Goal: Information Seeking & Learning: Learn about a topic

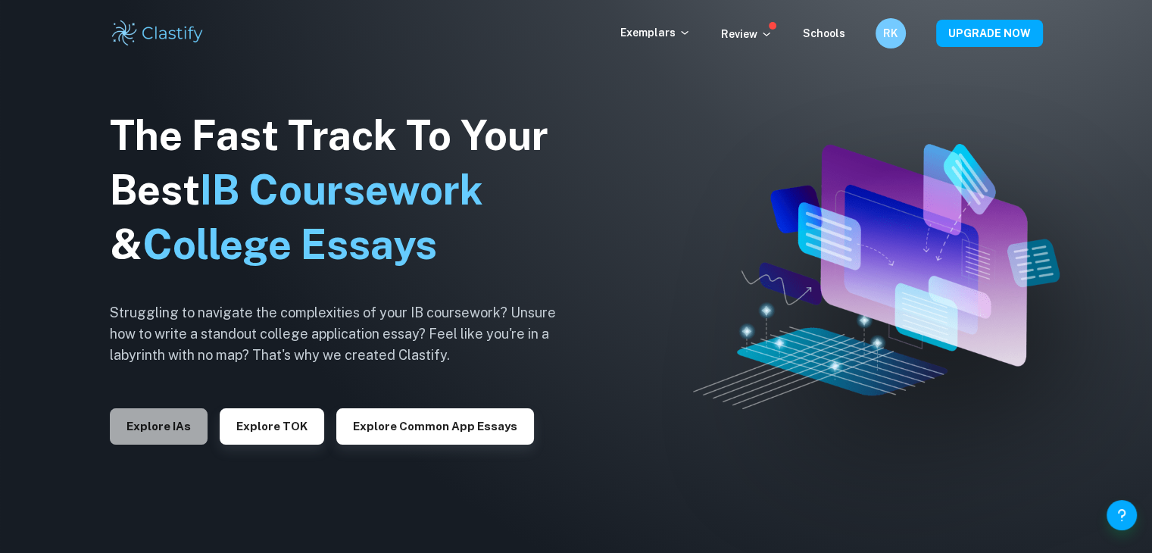
click at [201, 435] on button "Explore IAs" at bounding box center [159, 426] width 98 height 36
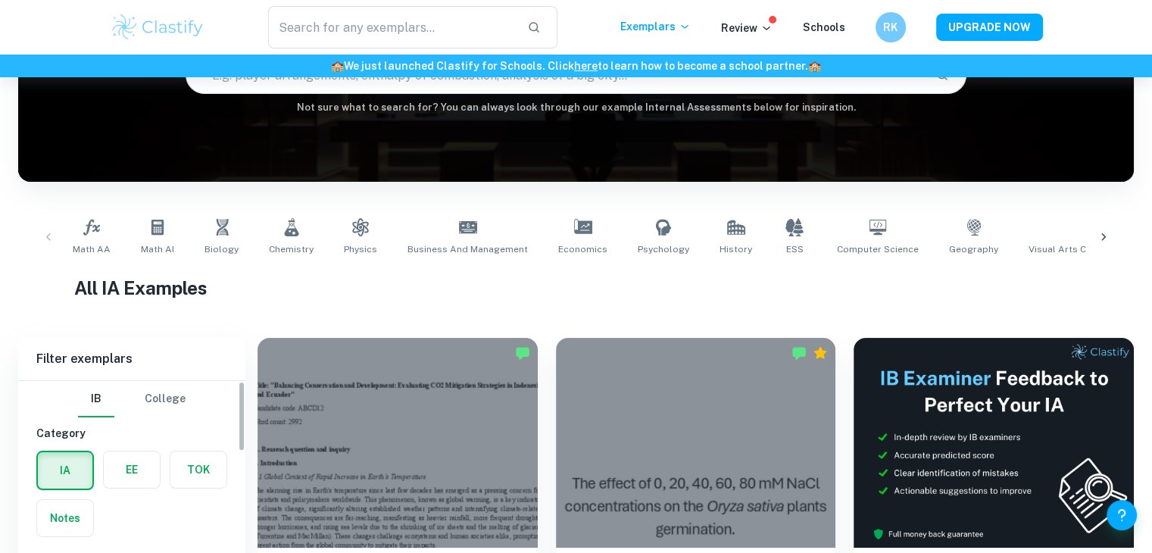
scroll to position [303, 0]
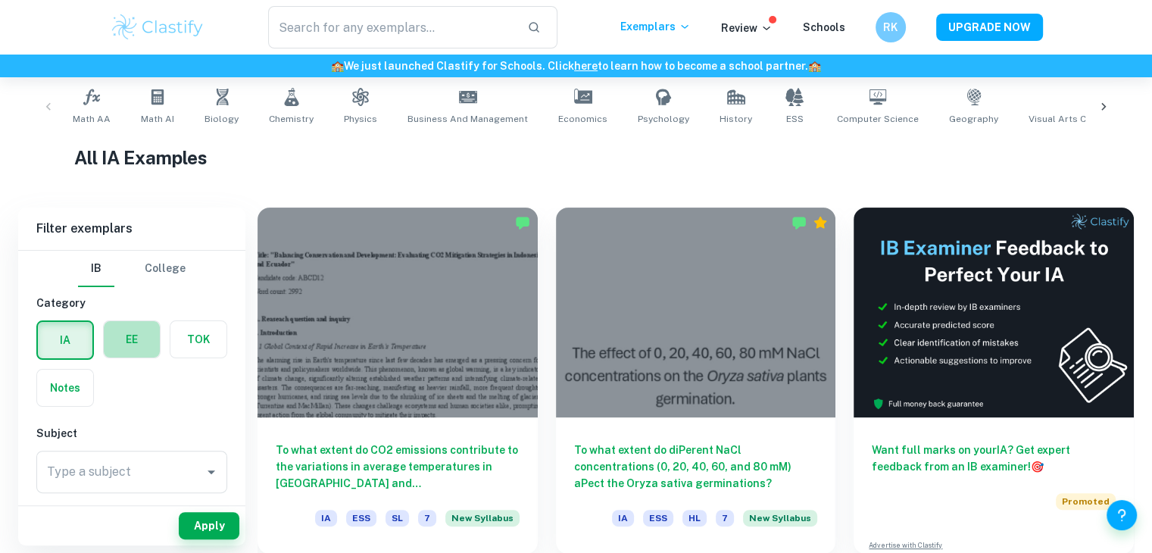
click at [120, 355] on label "button" at bounding box center [132, 339] width 56 height 36
click at [0, 0] on input "radio" at bounding box center [0, 0] width 0 height 0
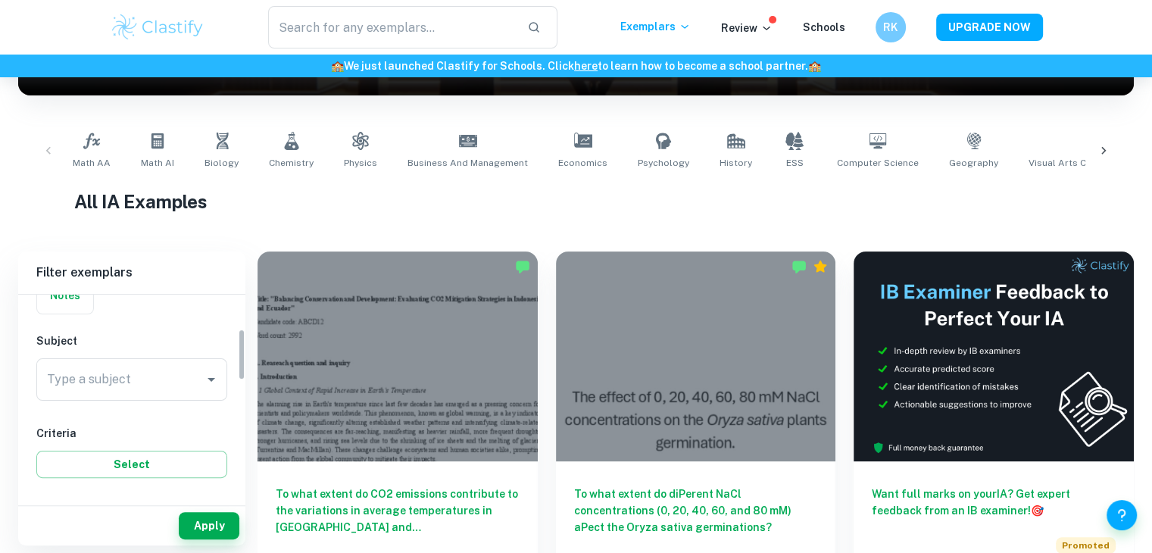
scroll to position [136, 0]
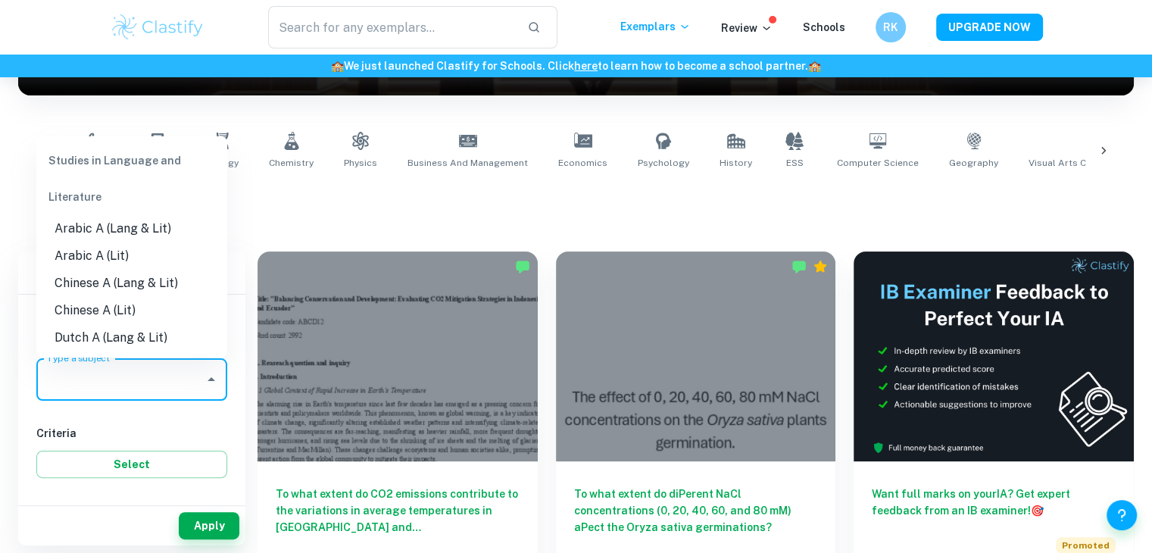
click at [172, 382] on input "Type a subject" at bounding box center [120, 379] width 154 height 29
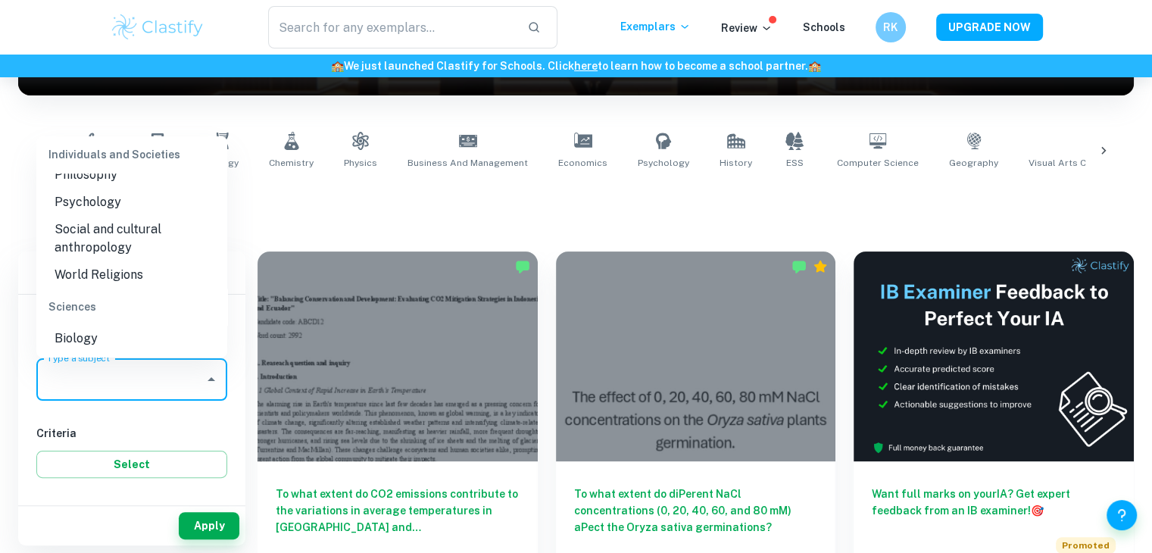
scroll to position [1570, 0]
click at [166, 217] on li "Psychology" at bounding box center [131, 202] width 191 height 27
type input "Psychology"
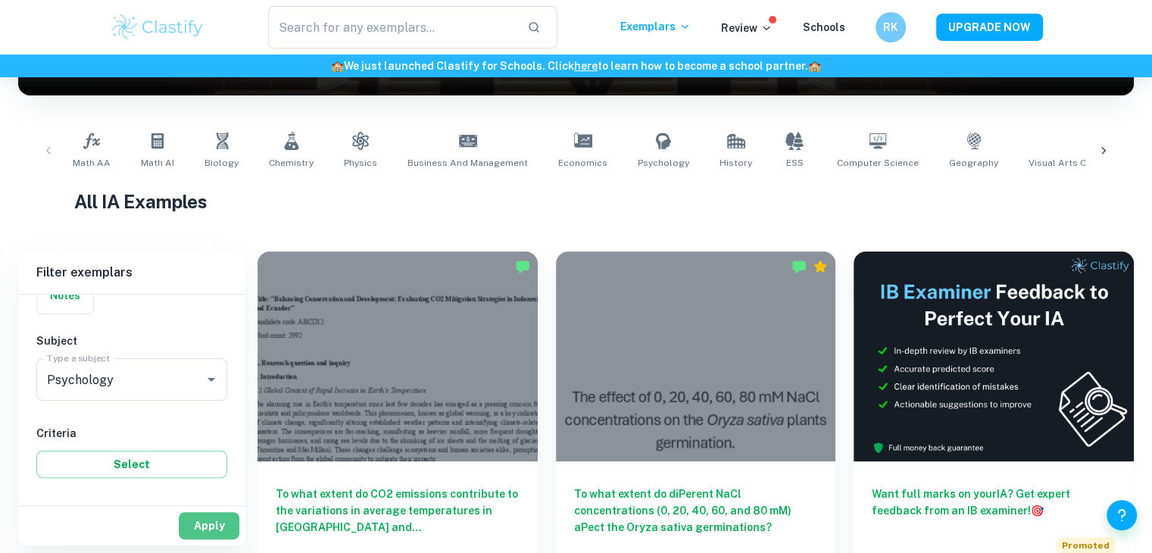
click at [197, 528] on button "Apply" at bounding box center [209, 525] width 61 height 27
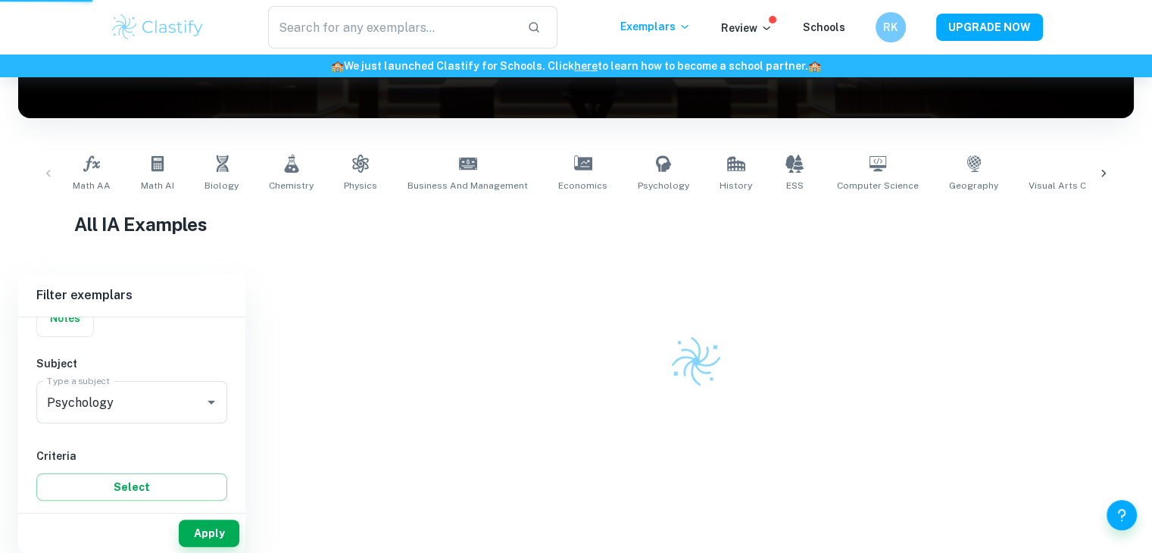
scroll to position [228, 0]
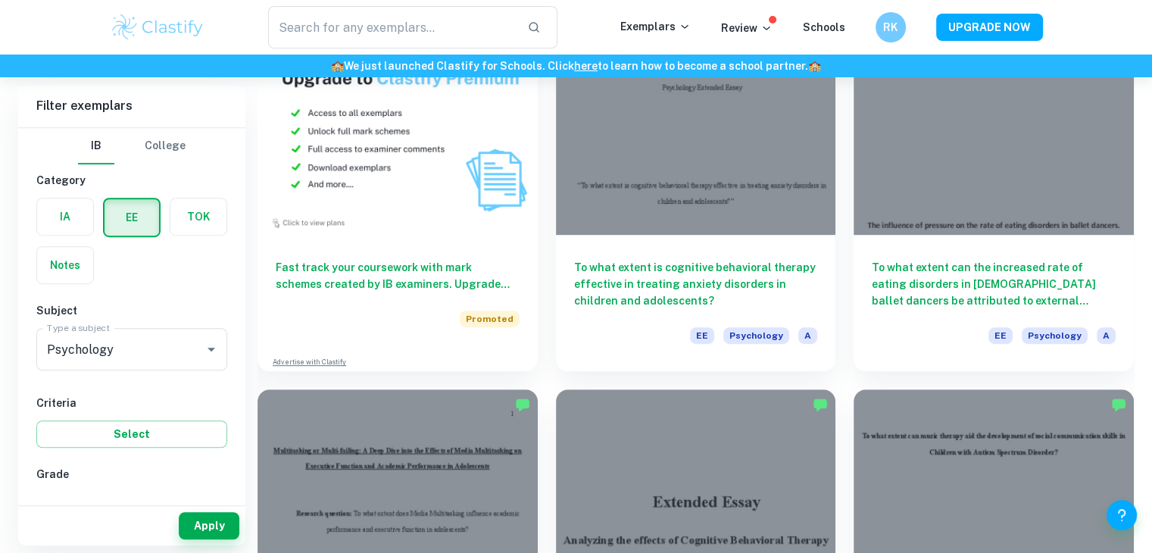
scroll to position [896, 0]
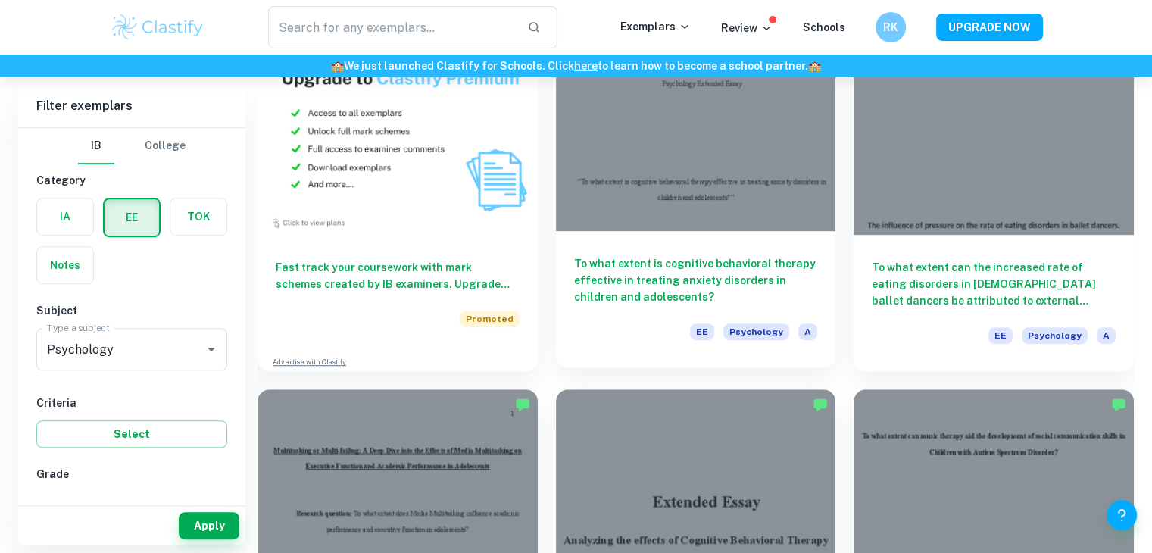
click at [648, 263] on h6 "To what extent is cognitive behavioral therapy effective in treating anxiety di…" at bounding box center [696, 280] width 244 height 50
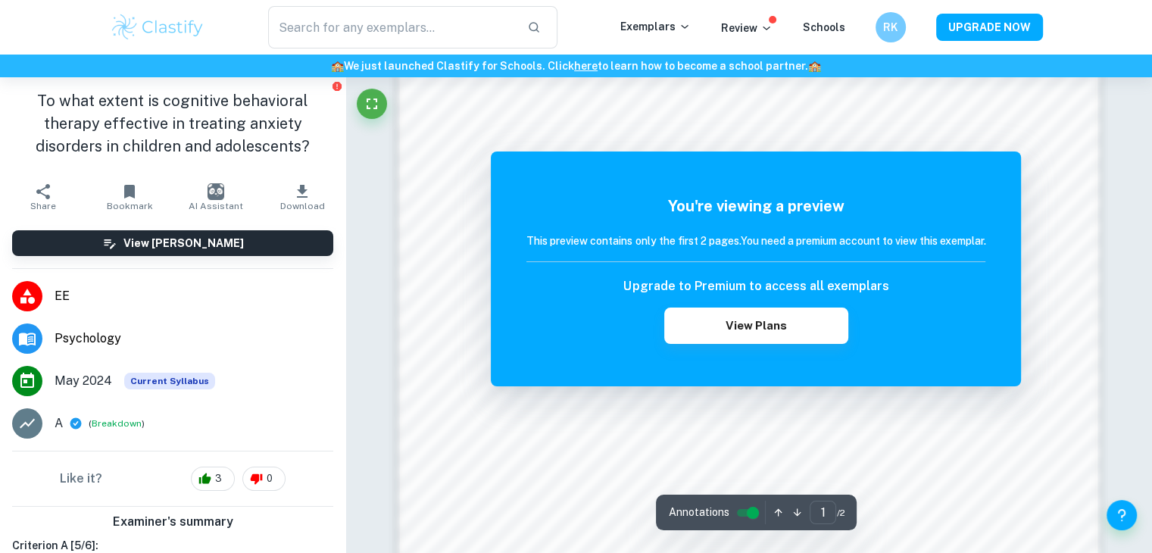
scroll to position [1233, 0]
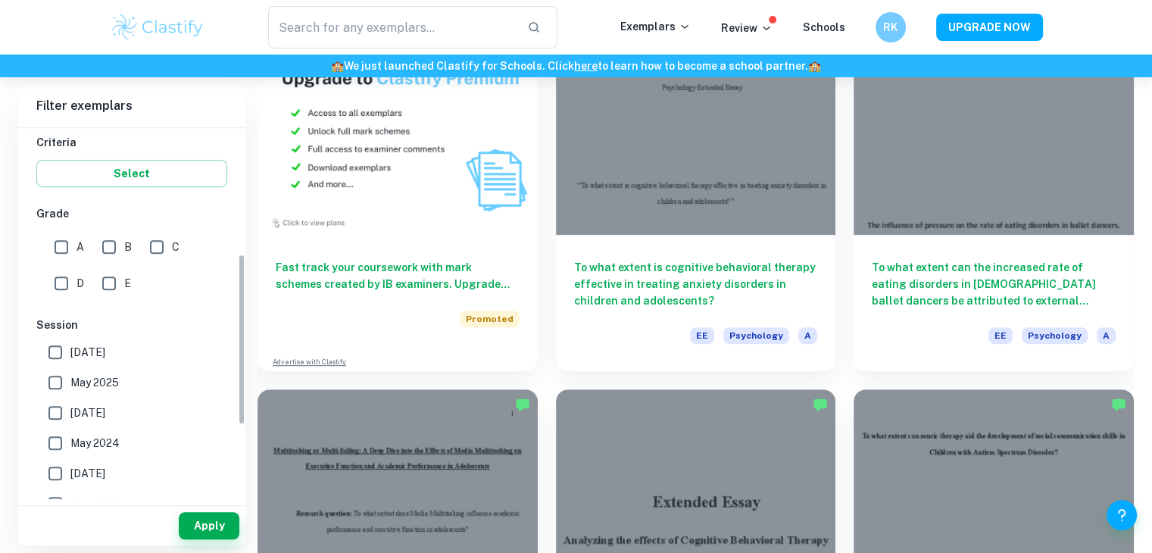
scroll to position [276, 0]
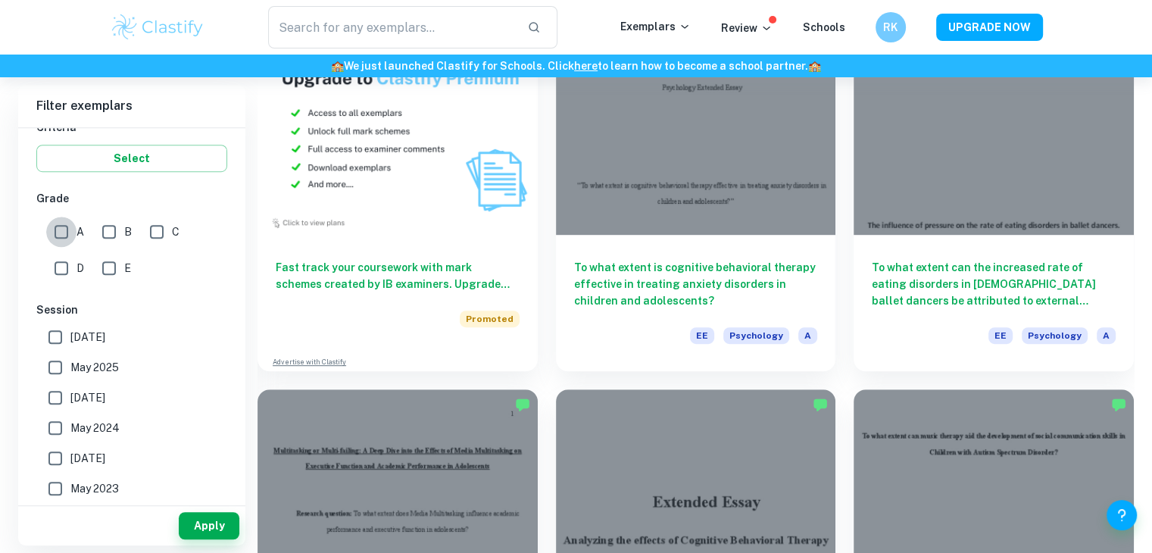
click at [72, 228] on input "A" at bounding box center [61, 232] width 30 height 30
checkbox input "true"
click at [219, 534] on button "Apply" at bounding box center [209, 525] width 61 height 27
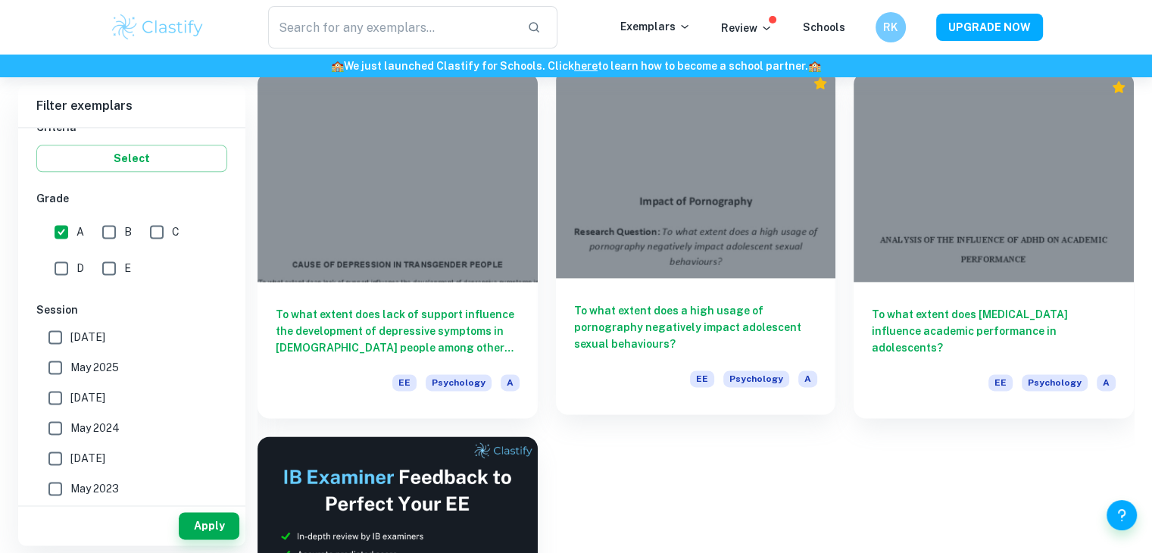
scroll to position [1929, 0]
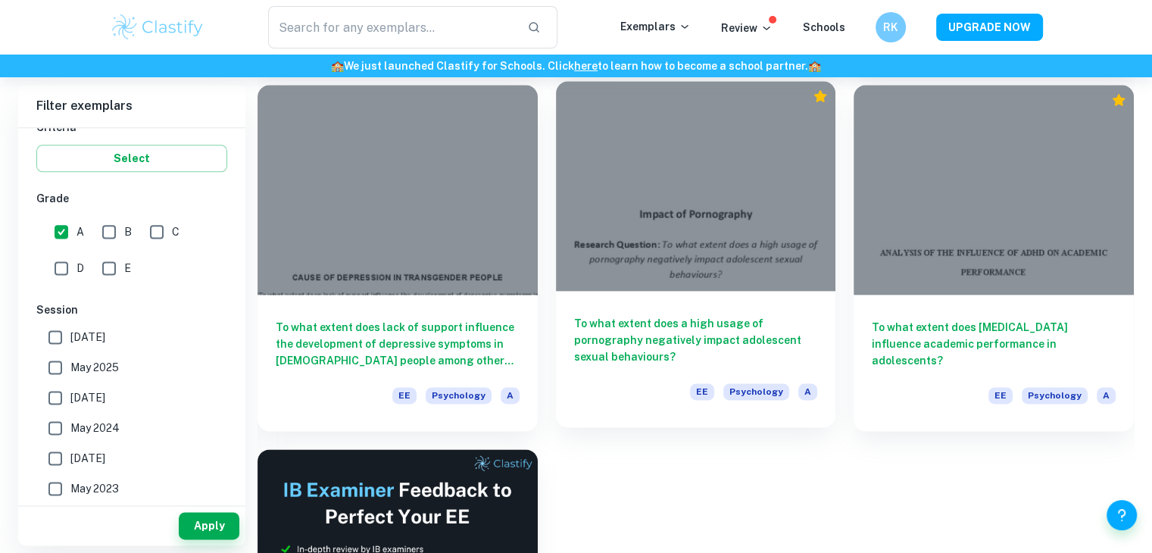
click at [641, 351] on h6 "To what extent does a high usage of pornography negatively impact adolescent se…" at bounding box center [696, 340] width 244 height 50
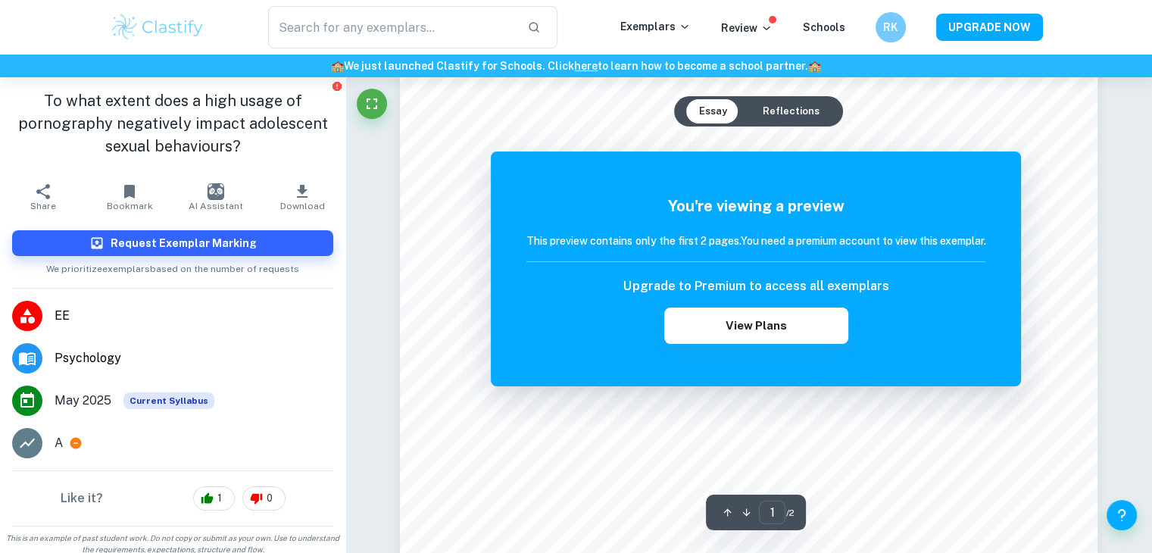
scroll to position [83, 0]
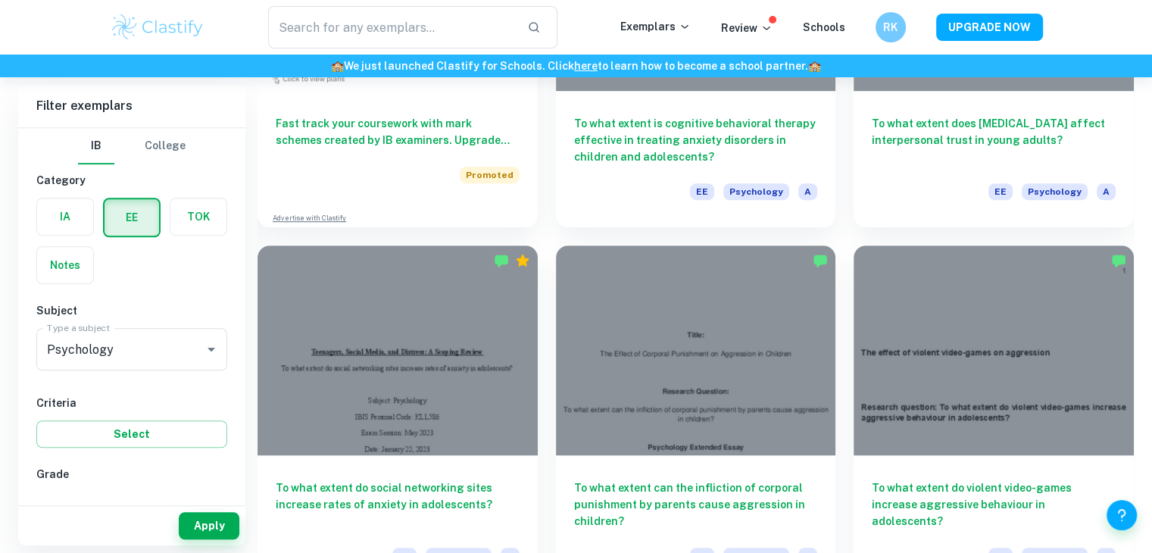
scroll to position [1038, 0]
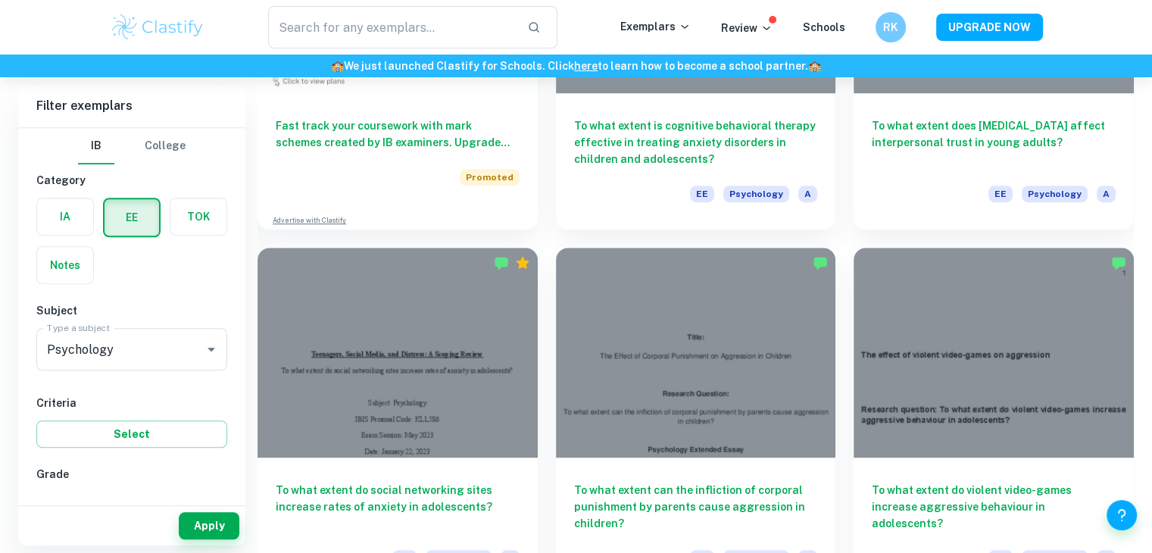
click at [724, 408] on div at bounding box center [696, 353] width 280 height 210
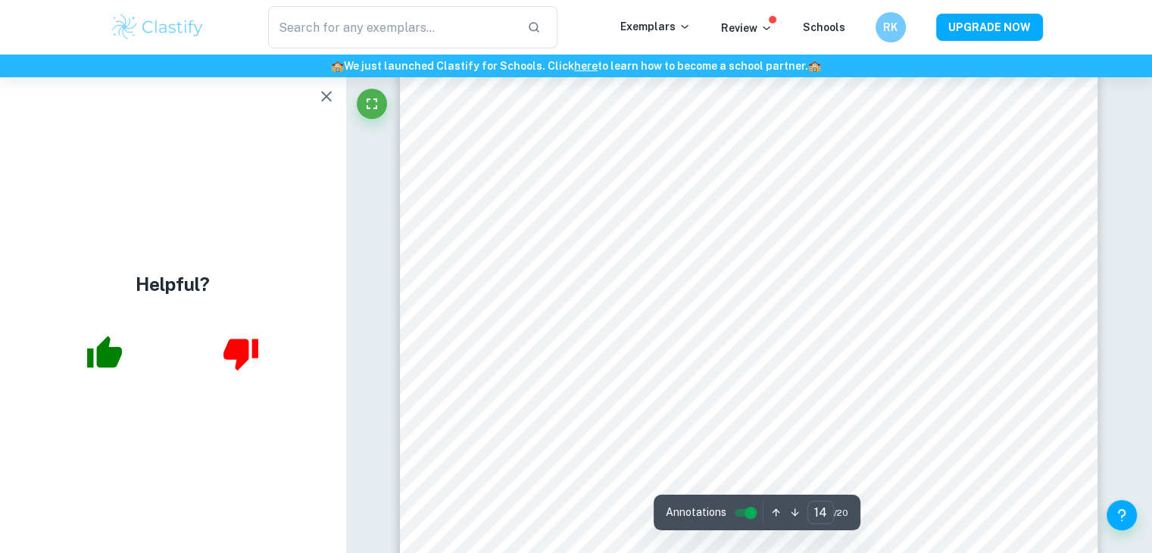
scroll to position [13597, 0]
type input "20"
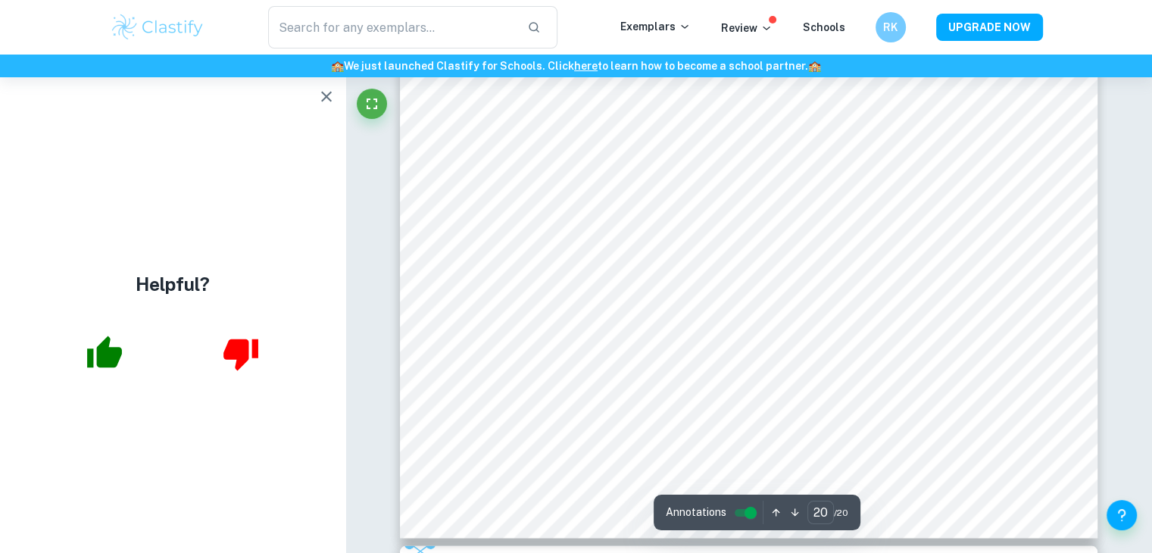
scroll to position [19968, 0]
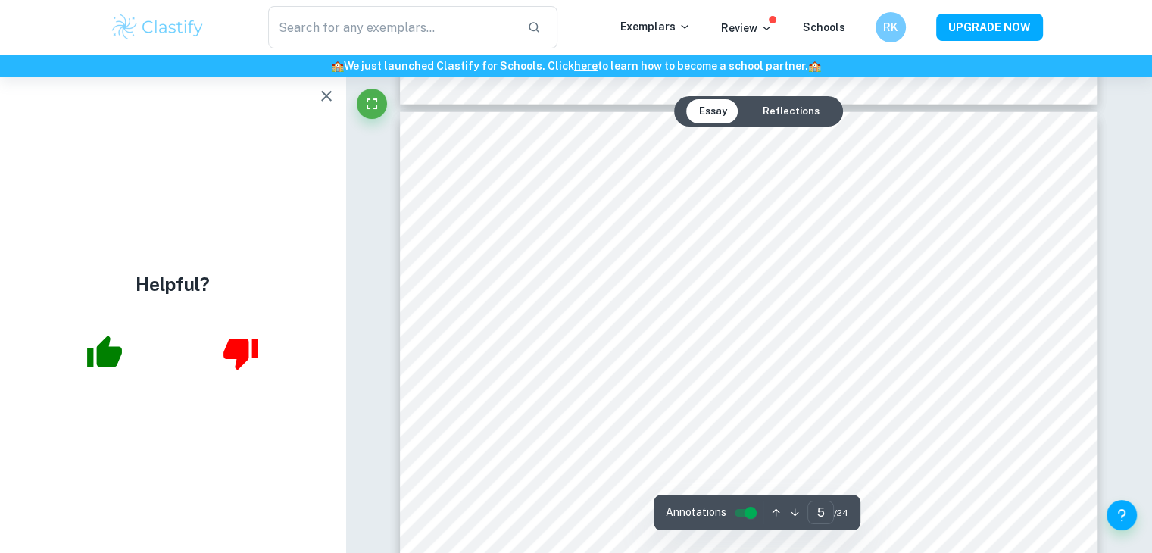
scroll to position [4182, 0]
click at [332, 90] on icon "button" at bounding box center [326, 96] width 18 height 18
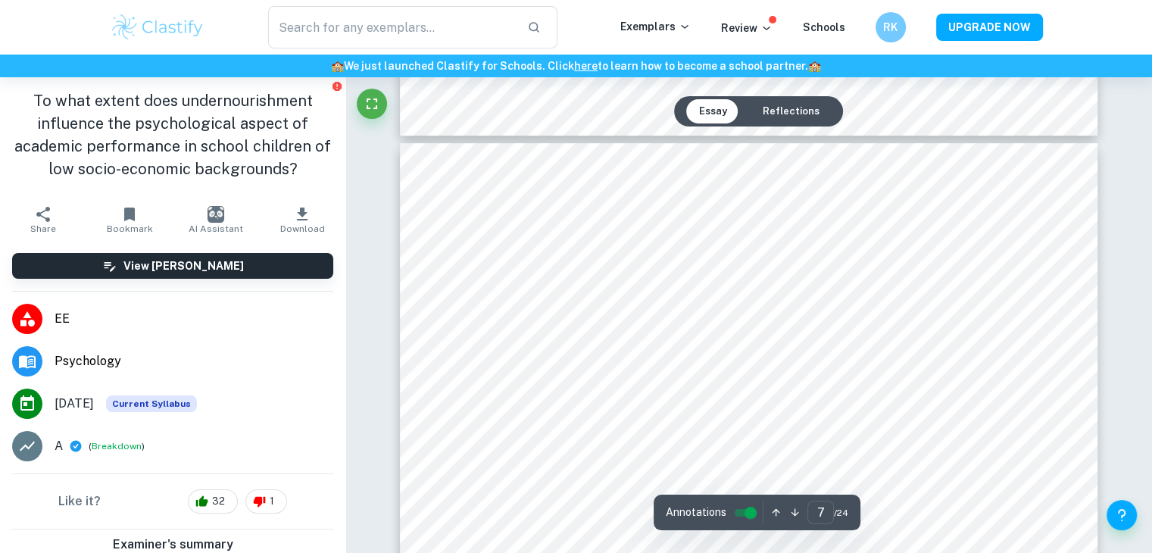
scroll to position [6137, 0]
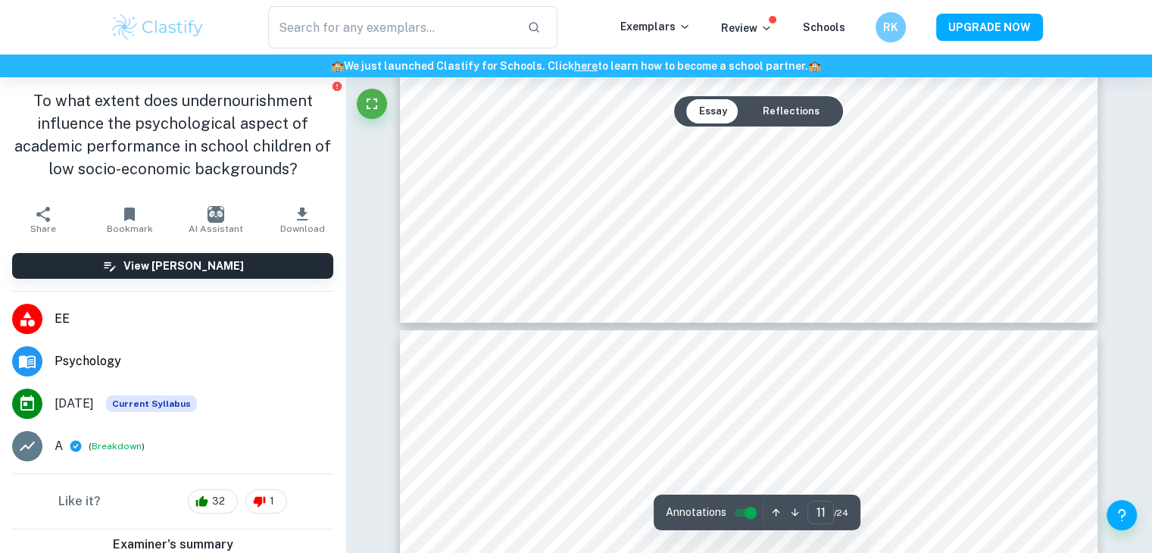
type input "12"
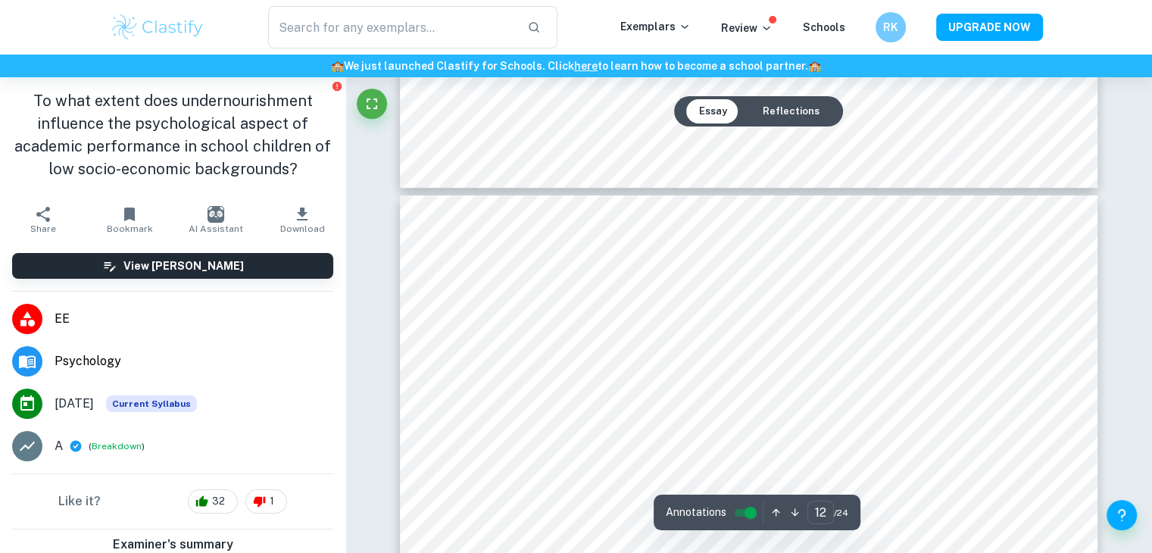
scroll to position [11181, 0]
